Goal: Information Seeking & Learning: Learn about a topic

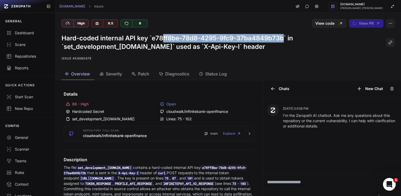
drag, startPoint x: 284, startPoint y: 38, endPoint x: 162, endPoint y: 38, distance: 122.0
click at [162, 38] on h1 "Hard-coded internal API key `e78ff8be-78d8-4295-9fc9-37ba4849b73b` in `set_deve…" at bounding box center [224, 42] width 324 height 17
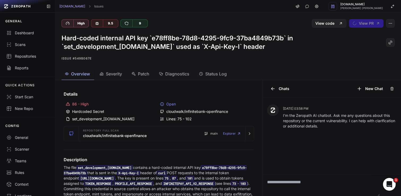
click at [166, 46] on h1 "Hard-coded internal API key `e78ff8be-78d8-4295-9fc9-37ba4849b73b` in `set_deve…" at bounding box center [224, 42] width 324 height 17
click at [390, 22] on icon "button" at bounding box center [390, 23] width 4 height 4
click at [312, 57] on p "Issue #549b067e" at bounding box center [228, 58] width 333 height 6
click at [119, 74] on span "Severity" at bounding box center [114, 74] width 16 height 6
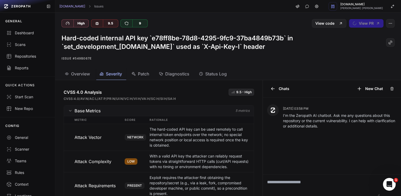
click at [139, 73] on span "Patch" at bounding box center [143, 74] width 11 height 6
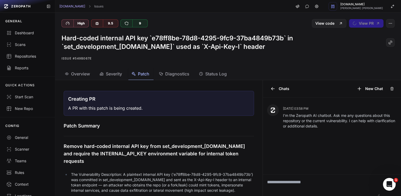
click at [171, 71] on span "Diagnostics" at bounding box center [177, 74] width 24 height 6
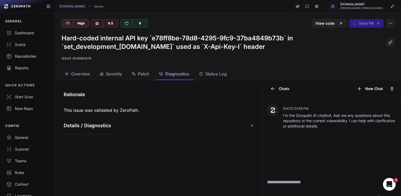
click at [212, 74] on span "Status Log" at bounding box center [215, 74] width 21 height 6
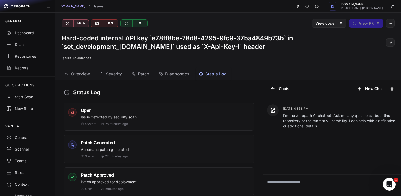
scroll to position [19, 0]
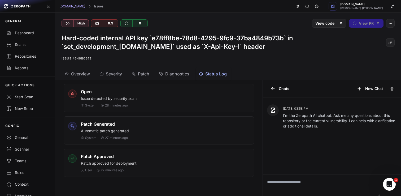
click at [292, 184] on textarea at bounding box center [321, 184] width 117 height 21
type textarea "**********"
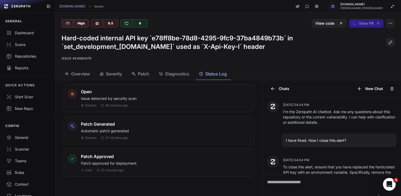
scroll to position [54, 0]
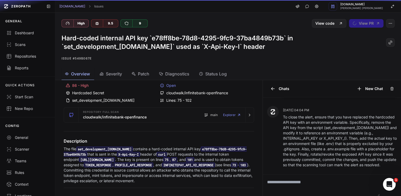
click at [85, 73] on span "Overview" at bounding box center [80, 74] width 19 height 6
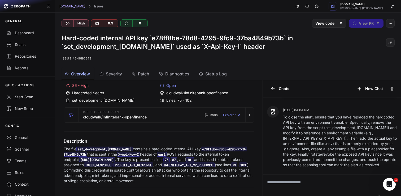
click at [202, 92] on div "cloudwalk/infinitebank-openfinance" at bounding box center [206, 92] width 92 height 5
click at [30, 56] on div "Repositories" at bounding box center [27, 56] width 42 height 5
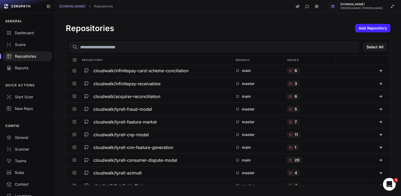
click at [185, 45] on input "text" at bounding box center [214, 47] width 290 height 11
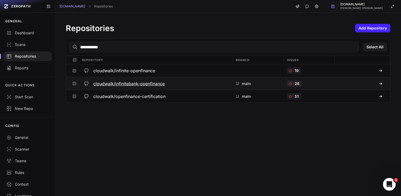
type input "**********"
click at [155, 86] on div "cloudwalk/infinitebank-openfinance" at bounding box center [155, 84] width 147 height 10
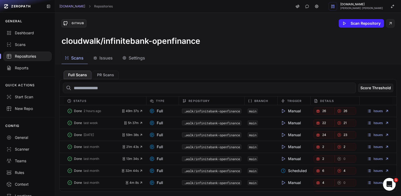
click at [106, 59] on span "Issues" at bounding box center [105, 58] width 13 height 6
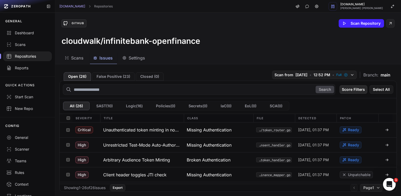
click at [358, 92] on button "Score Filters" at bounding box center [353, 89] width 28 height 8
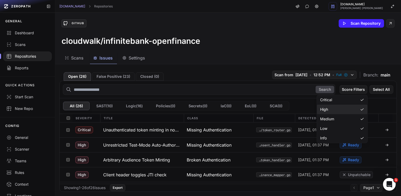
click at [349, 109] on div "High" at bounding box center [342, 109] width 50 height 10
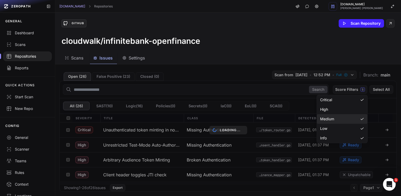
click at [343, 116] on div "Medium" at bounding box center [342, 119] width 50 height 10
click at [338, 128] on div "Low" at bounding box center [342, 129] width 50 height 10
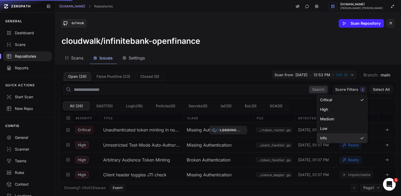
click at [337, 136] on div "Info" at bounding box center [342, 138] width 50 height 10
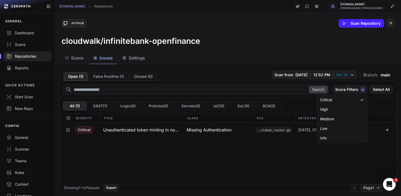
click at [235, 159] on div "Critical Unauthenticated token minting in non-production Missing Authentication…" at bounding box center [228, 152] width 337 height 61
click at [360, 88] on span "4" at bounding box center [362, 89] width 5 height 4
click at [347, 109] on div "High" at bounding box center [342, 109] width 50 height 10
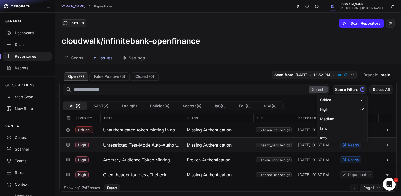
click at [156, 144] on h3 "Unrestricted Test-Mode Auto-Authorization" at bounding box center [141, 145] width 77 height 6
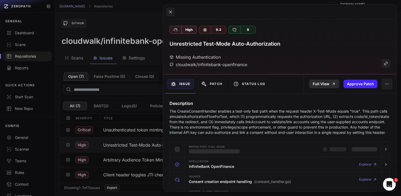
click at [330, 84] on link "Full View" at bounding box center [324, 84] width 30 height 8
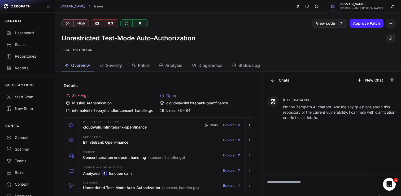
click at [163, 38] on h1 "Unrestricted Test-Mode Auto-Authorization" at bounding box center [129, 38] width 134 height 8
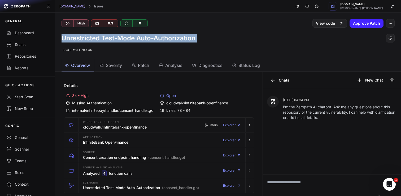
click at [163, 38] on h1 "Unrestricted Test-Mode Auto-Authorization" at bounding box center [129, 38] width 134 height 8
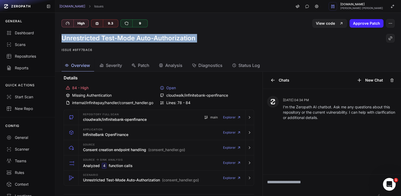
click at [206, 43] on div "Unrestricted Test-Mode Auto-Authorization Issue #8ff7bac6" at bounding box center [228, 44] width 346 height 32
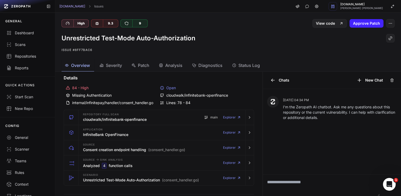
click at [190, 43] on div "Unrestricted Test-Mode Auto-Authorization Issue #8ff7bac6" at bounding box center [228, 44] width 346 height 32
click at [190, 42] on h1 "Unrestricted Test-Mode Auto-Authorization" at bounding box center [129, 38] width 134 height 8
click at [190, 40] on h1 "Unrestricted Test-Mode Auto-Authorization" at bounding box center [129, 38] width 134 height 8
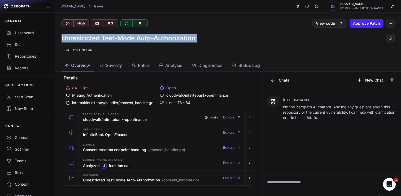
click at [190, 40] on h1 "Unrestricted Test-Mode Auto-Authorization" at bounding box center [129, 38] width 134 height 8
copy div "Unrestricted Test-Mode Auto-Authorization"
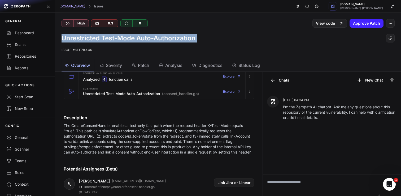
scroll to position [96, 0]
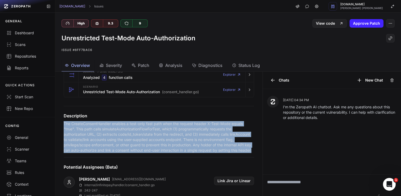
drag, startPoint x: 254, startPoint y: 149, endPoint x: 64, endPoint y: 124, distance: 191.3
click at [64, 124] on p "The CreateConsentHandler enables a test-only fast path when the request header …" at bounding box center [159, 137] width 190 height 32
copy p "The CreateConsentHandler enables a test-only fast path when the request header …"
